Goal: Task Accomplishment & Management: Manage account settings

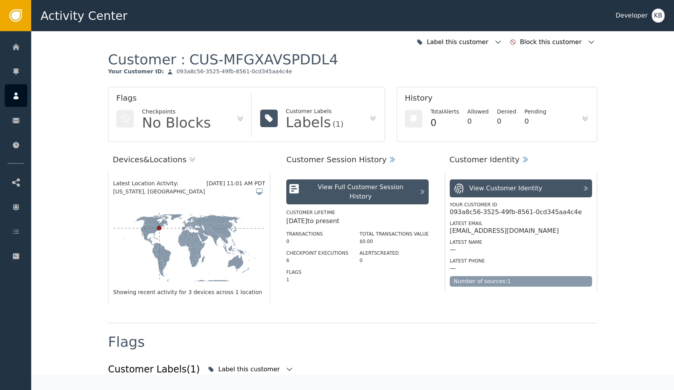
scroll to position [532, 0]
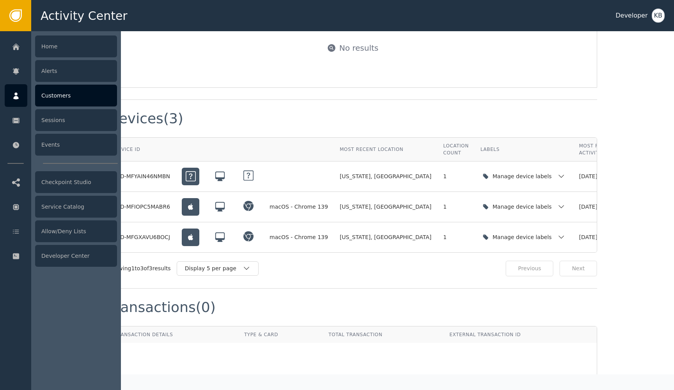
click at [14, 91] on div at bounding box center [16, 95] width 23 height 23
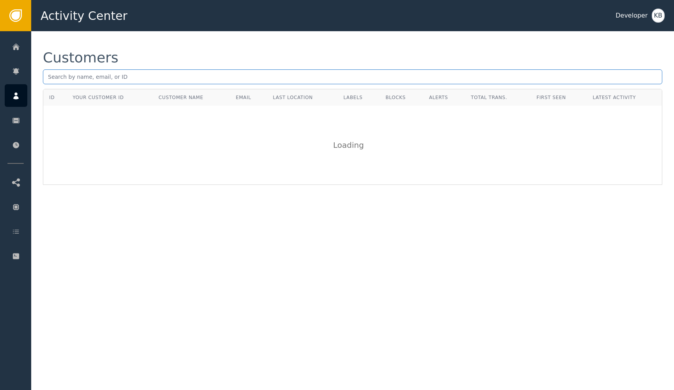
click at [157, 75] on input "text" at bounding box center [353, 76] width 620 height 15
paste input "[PERSON_NAME][EMAIL_ADDRESS][DOMAIN_NAME]"
type input "[PERSON_NAME][EMAIL_ADDRESS][DOMAIN_NAME]"
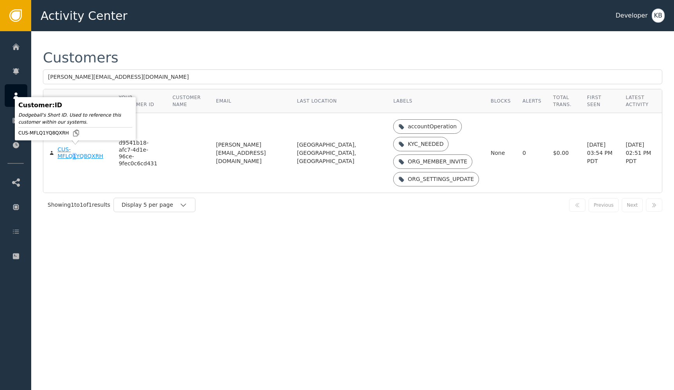
click at [73, 158] on div "CUS-MFLQ1YQ8QXRH" at bounding box center [82, 153] width 50 height 14
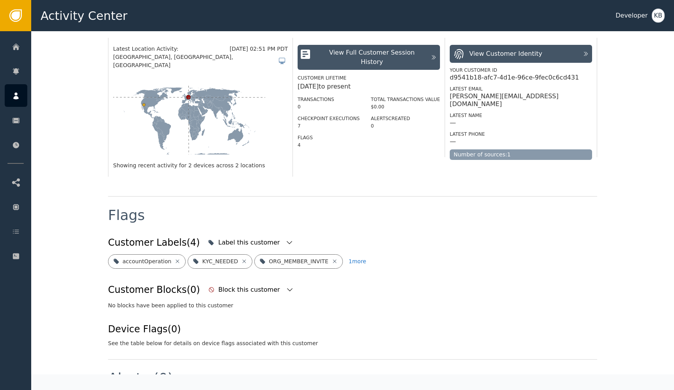
scroll to position [139, 0]
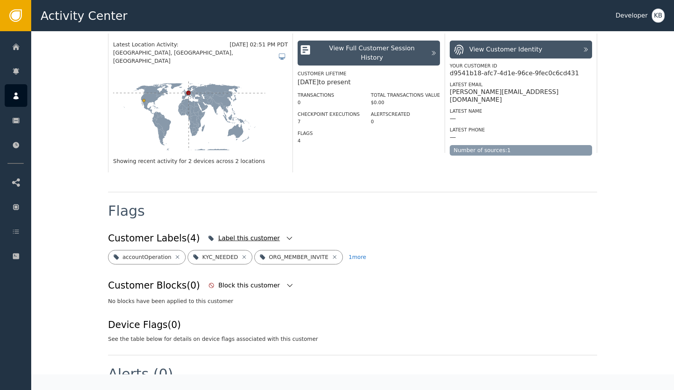
click at [270, 230] on div "Label this customer" at bounding box center [250, 238] width 89 height 17
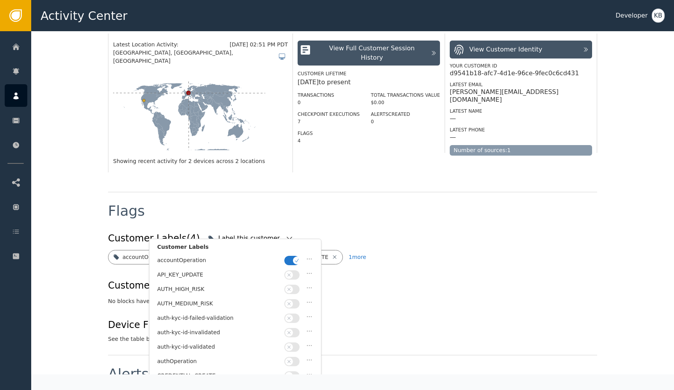
click at [295, 264] on span "button" at bounding box center [297, 261] width 8 height 8
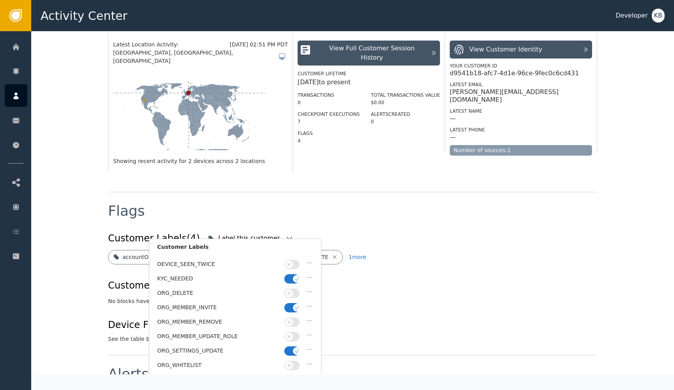
click at [288, 274] on button "button" at bounding box center [291, 278] width 15 height 9
click at [290, 303] on button "button" at bounding box center [291, 307] width 15 height 9
click at [293, 347] on span "button" at bounding box center [297, 351] width 8 height 8
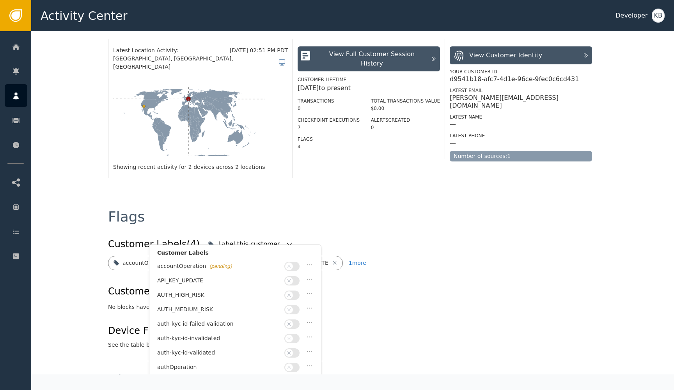
scroll to position [0, 0]
click at [282, 348] on div "auth-kyc-id-validated" at bounding box center [235, 355] width 156 height 14
click at [296, 354] on button "button" at bounding box center [291, 352] width 15 height 9
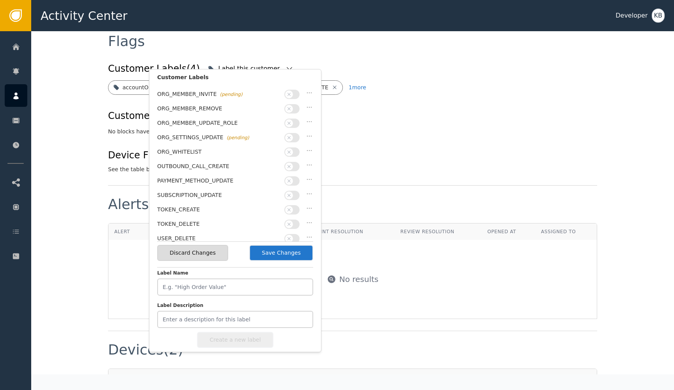
scroll to position [227, 0]
click at [290, 261] on div "Discard Changes Save Changes" at bounding box center [235, 253] width 156 height 23
click at [290, 254] on button "Save Changes" at bounding box center [281, 253] width 64 height 16
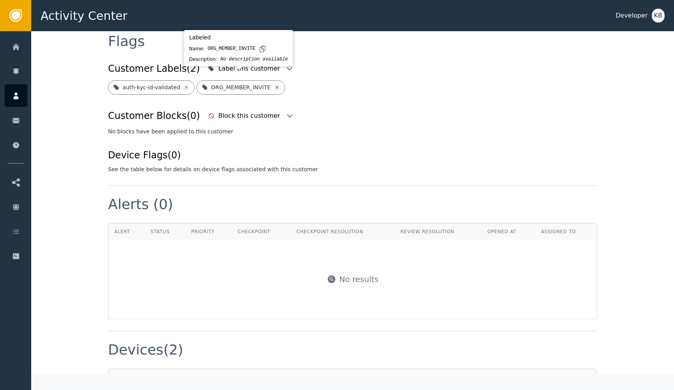
click at [275, 84] on icon at bounding box center [277, 87] width 6 height 6
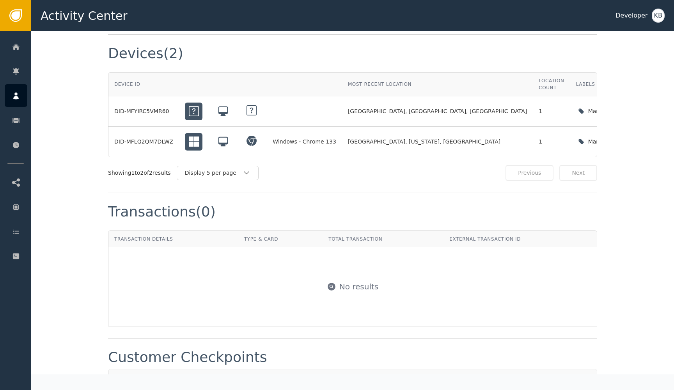
scroll to position [595, 0]
